Goal: Task Accomplishment & Management: Manage account settings

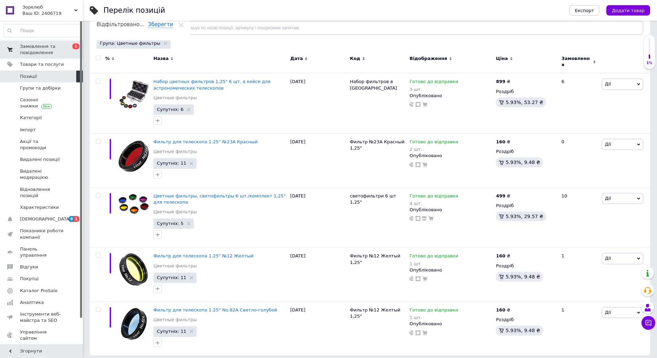
scroll to position [76, 0]
click at [32, 55] on span "Замовлення та повідомлення" at bounding box center [42, 49] width 44 height 12
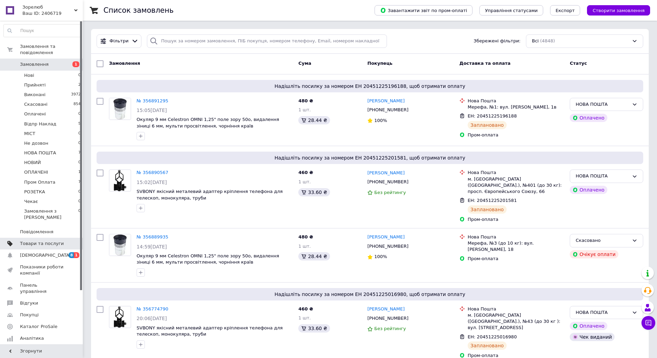
click at [43, 241] on span "Товари та послуги" at bounding box center [42, 244] width 44 height 6
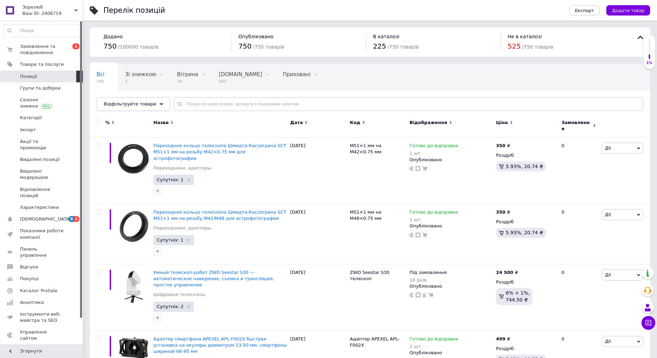
click at [146, 105] on span "Відфільтруйте товари" at bounding box center [130, 103] width 52 height 5
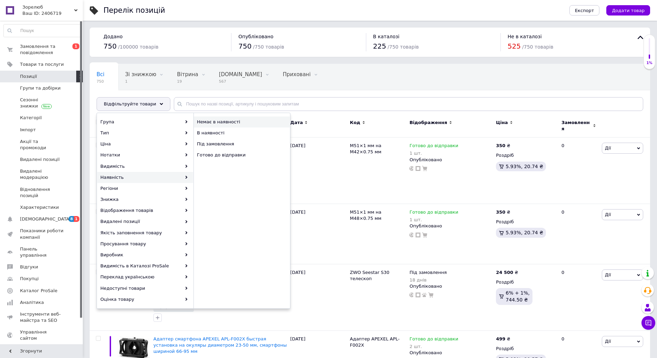
click at [241, 125] on div "Немає в наявності" at bounding box center [242, 121] width 96 height 11
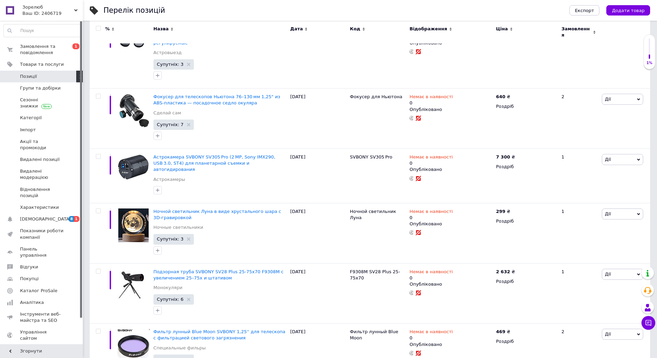
scroll to position [138, 0]
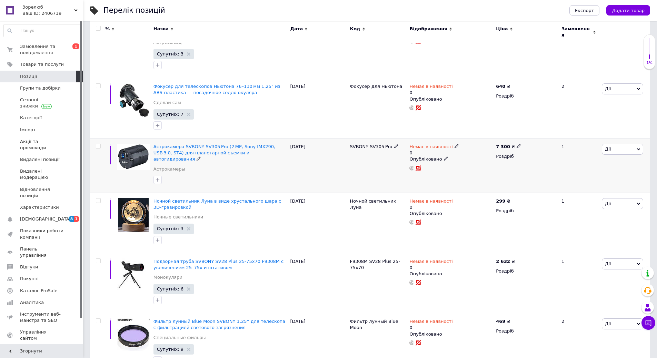
click at [454, 144] on icon at bounding box center [456, 146] width 4 height 4
click at [491, 170] on li "Готово до відправки" at bounding box center [491, 175] width 65 height 10
drag, startPoint x: 470, startPoint y: 159, endPoint x: 462, endPoint y: 158, distance: 7.7
click at [462, 167] on input "0" at bounding box center [485, 174] width 52 height 14
type input "1"
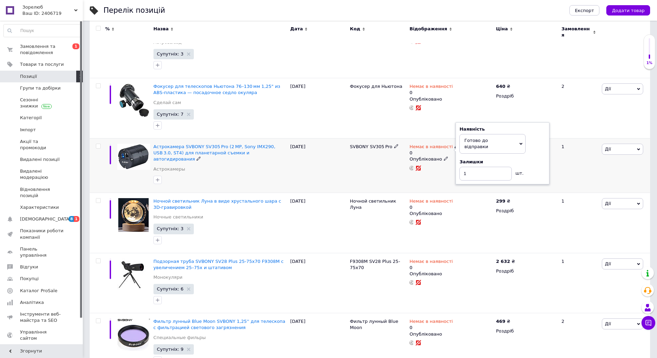
click at [366, 164] on div "SVBONY SV305 Pro" at bounding box center [378, 166] width 60 height 54
click at [347, 169] on div "[DATE]" at bounding box center [318, 166] width 60 height 54
click at [572, 165] on div "1" at bounding box center [578, 166] width 43 height 54
click at [332, 102] on div "[DATE]" at bounding box center [318, 108] width 60 height 60
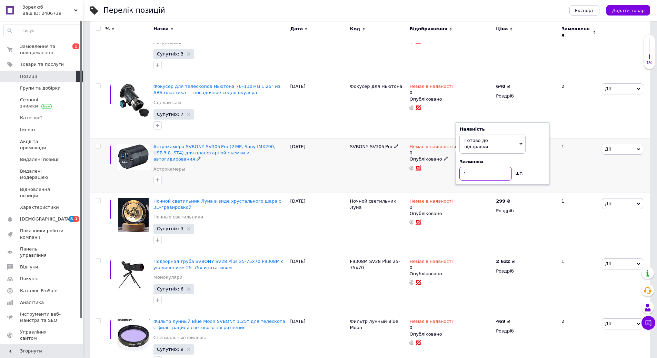
click at [484, 167] on input "1" at bounding box center [485, 174] width 52 height 14
click at [565, 158] on div "1" at bounding box center [578, 166] width 43 height 54
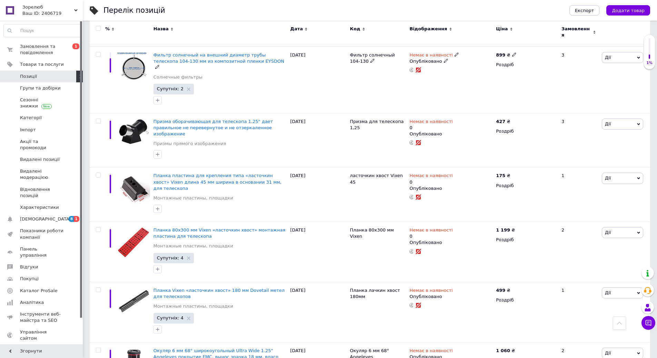
scroll to position [1379, 0]
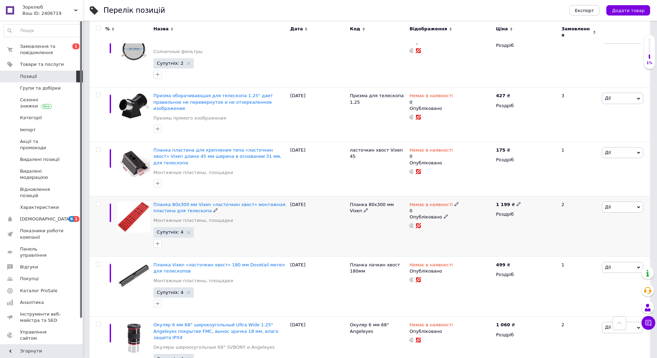
click at [136, 202] on img at bounding box center [133, 217] width 33 height 31
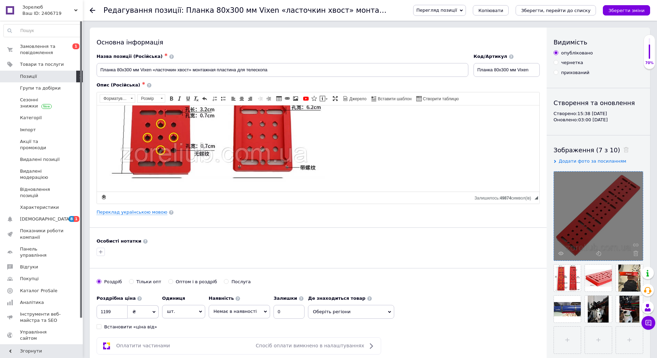
click at [557, 254] on div at bounding box center [598, 216] width 89 height 89
click at [562, 254] on icon at bounding box center [560, 253] width 5 height 5
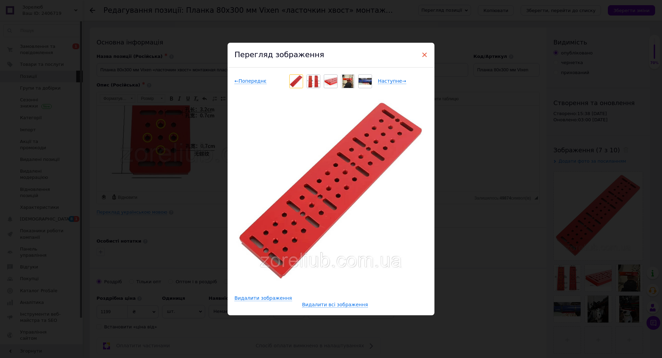
click at [422, 57] on span "×" at bounding box center [424, 55] width 6 height 12
